Goal: Navigation & Orientation: Find specific page/section

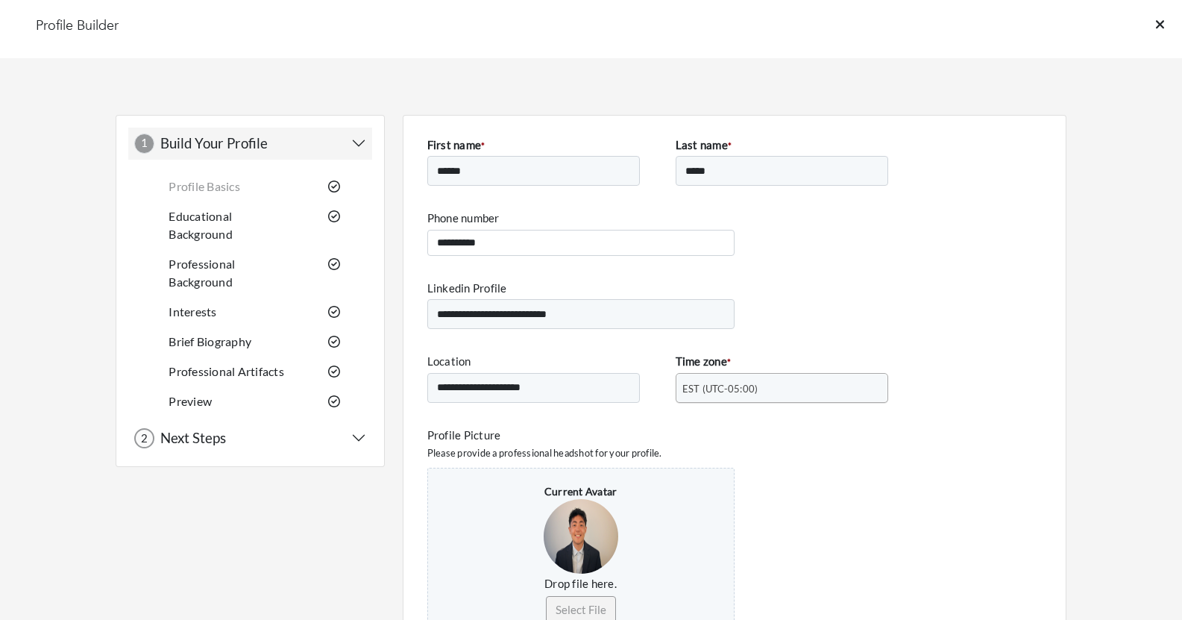
click at [1156, 27] on icon at bounding box center [1160, 24] width 8 height 13
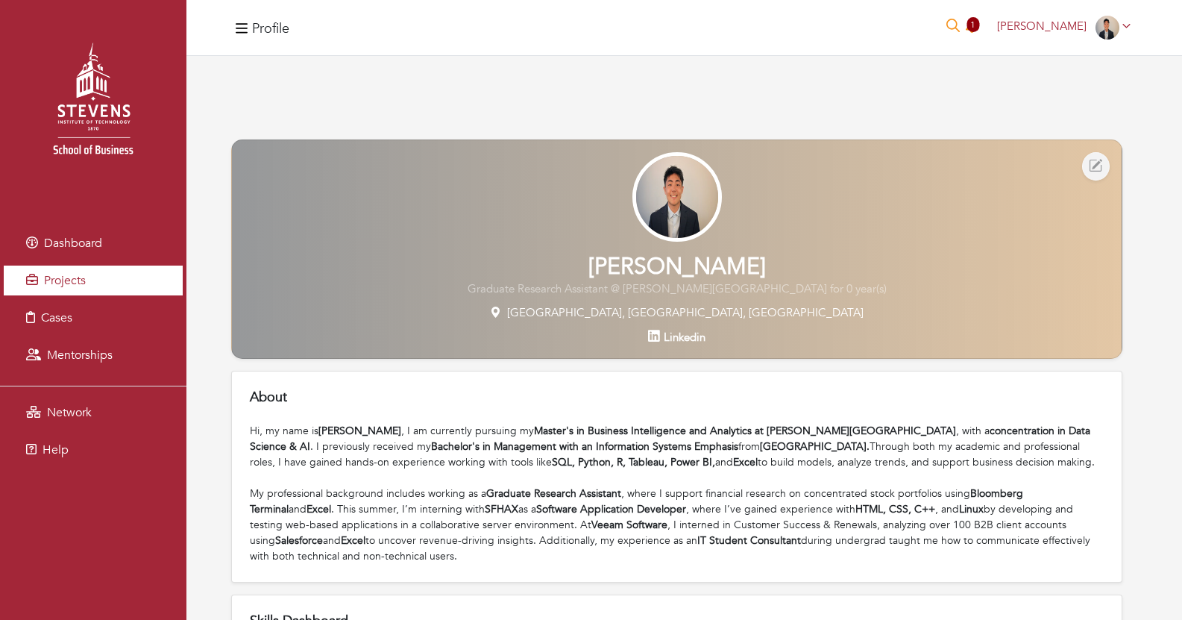
click at [68, 288] on span "Projects" at bounding box center [65, 280] width 42 height 16
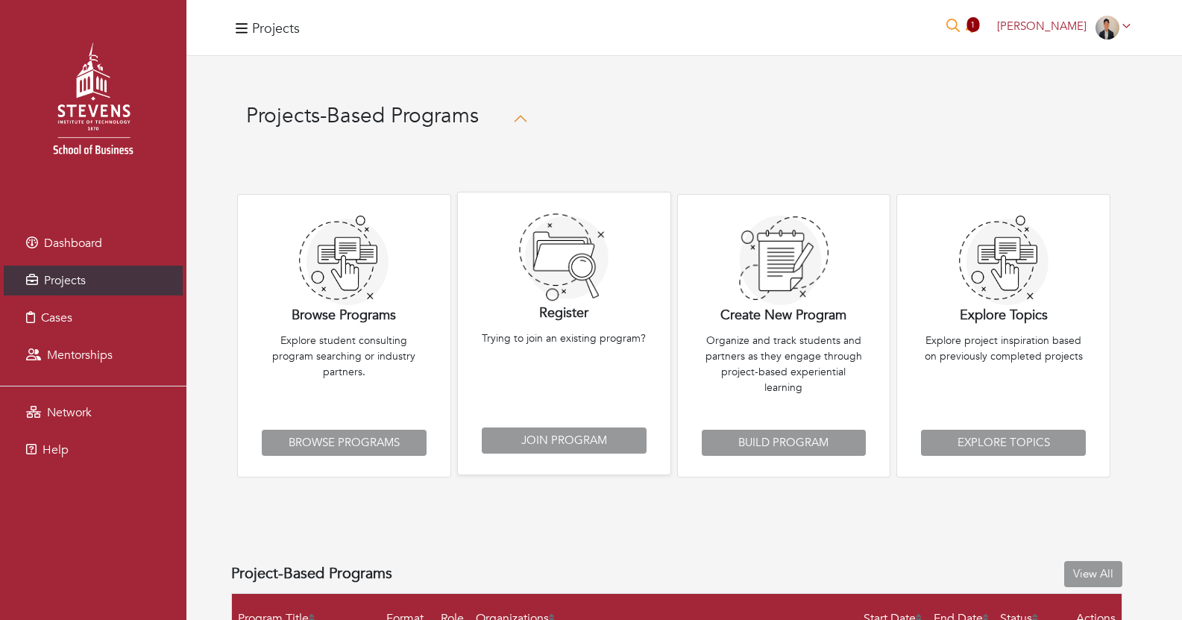
scroll to position [233, 0]
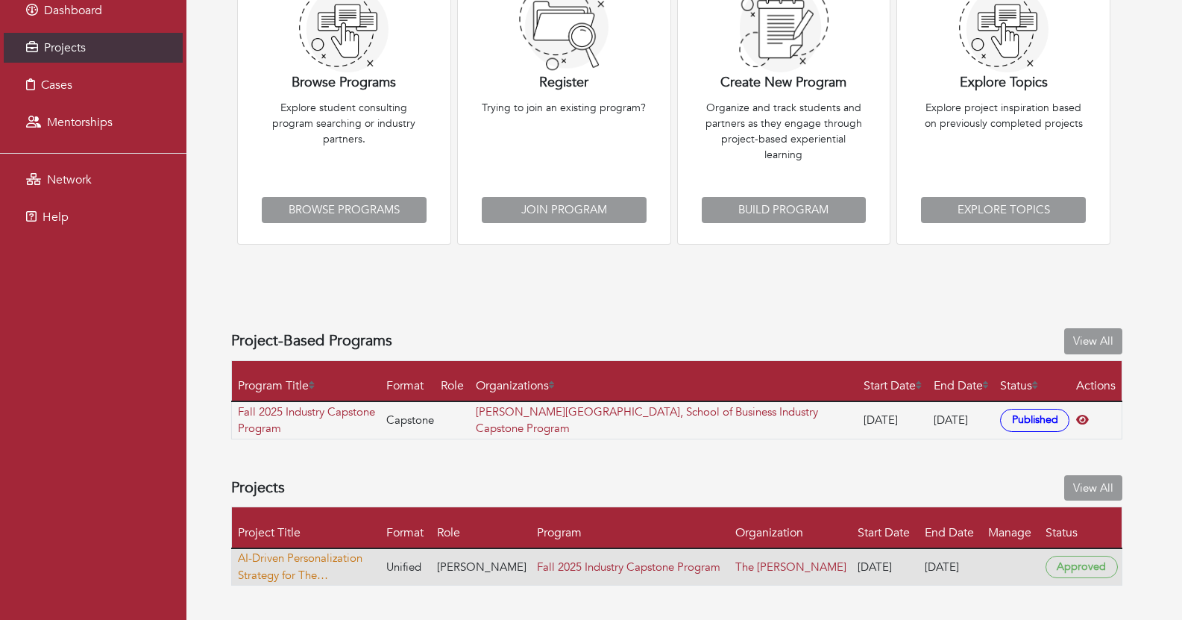
click at [324, 558] on link "AI-Driven Personalization Strategy for The [PERSON_NAME]" at bounding box center [309, 567] width 142 height 34
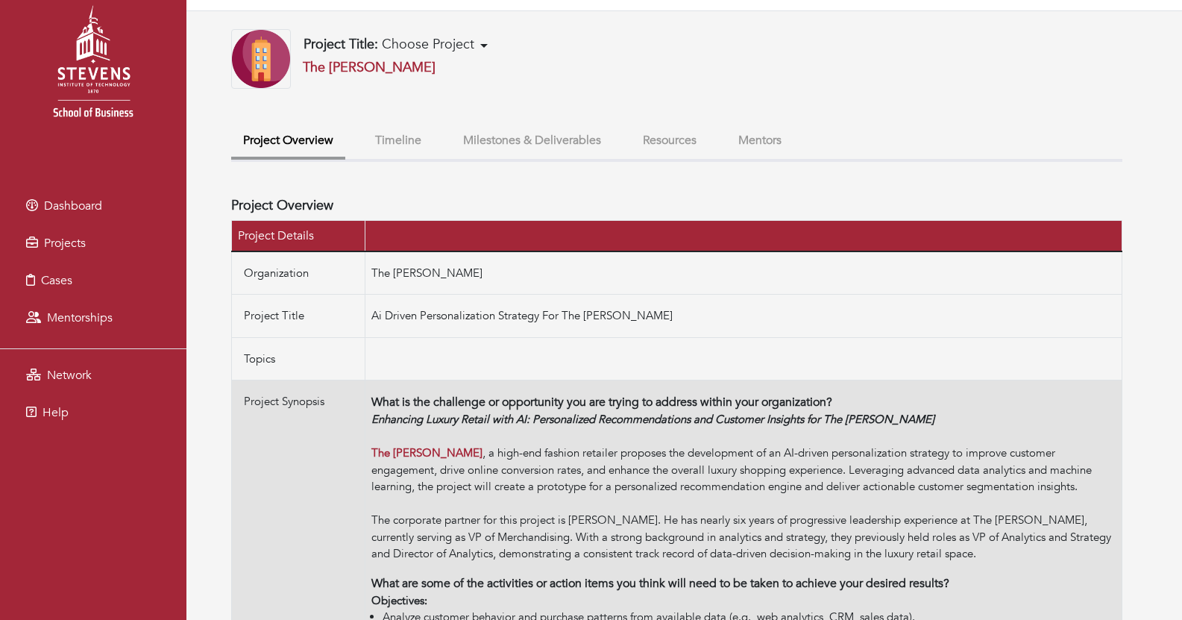
scroll to position [40, 0]
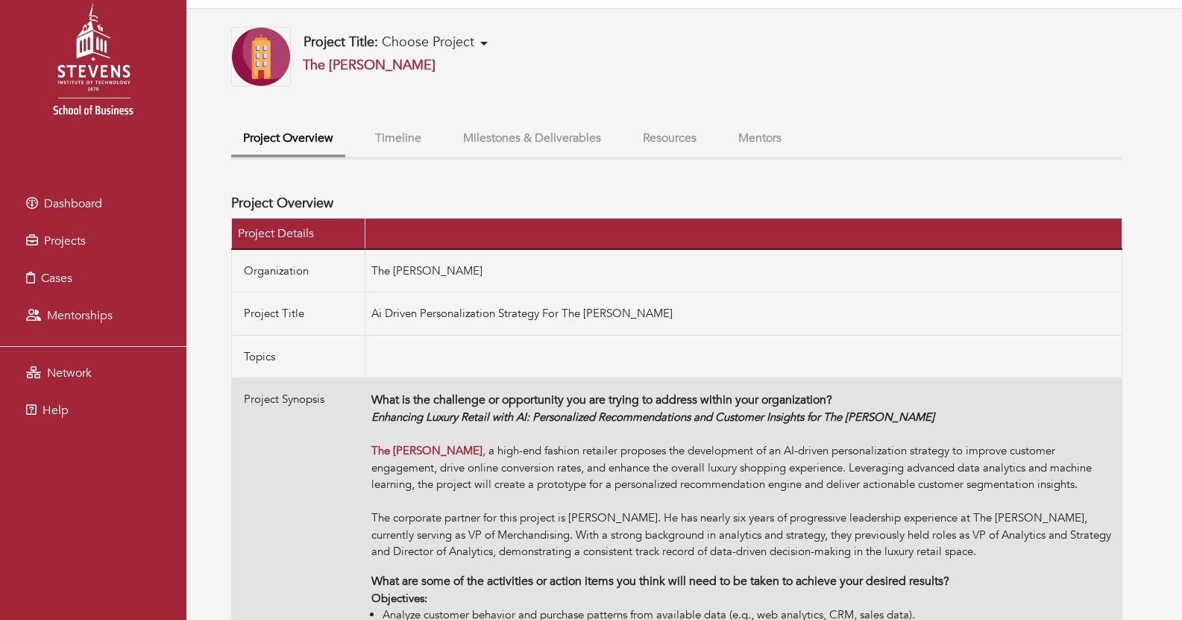
click at [579, 462] on div "Enhancing Luxury Retail with AI: Personalized Recommendations and Customer Insi…" at bounding box center [743, 484] width 744 height 151
